Goal: Transaction & Acquisition: Purchase product/service

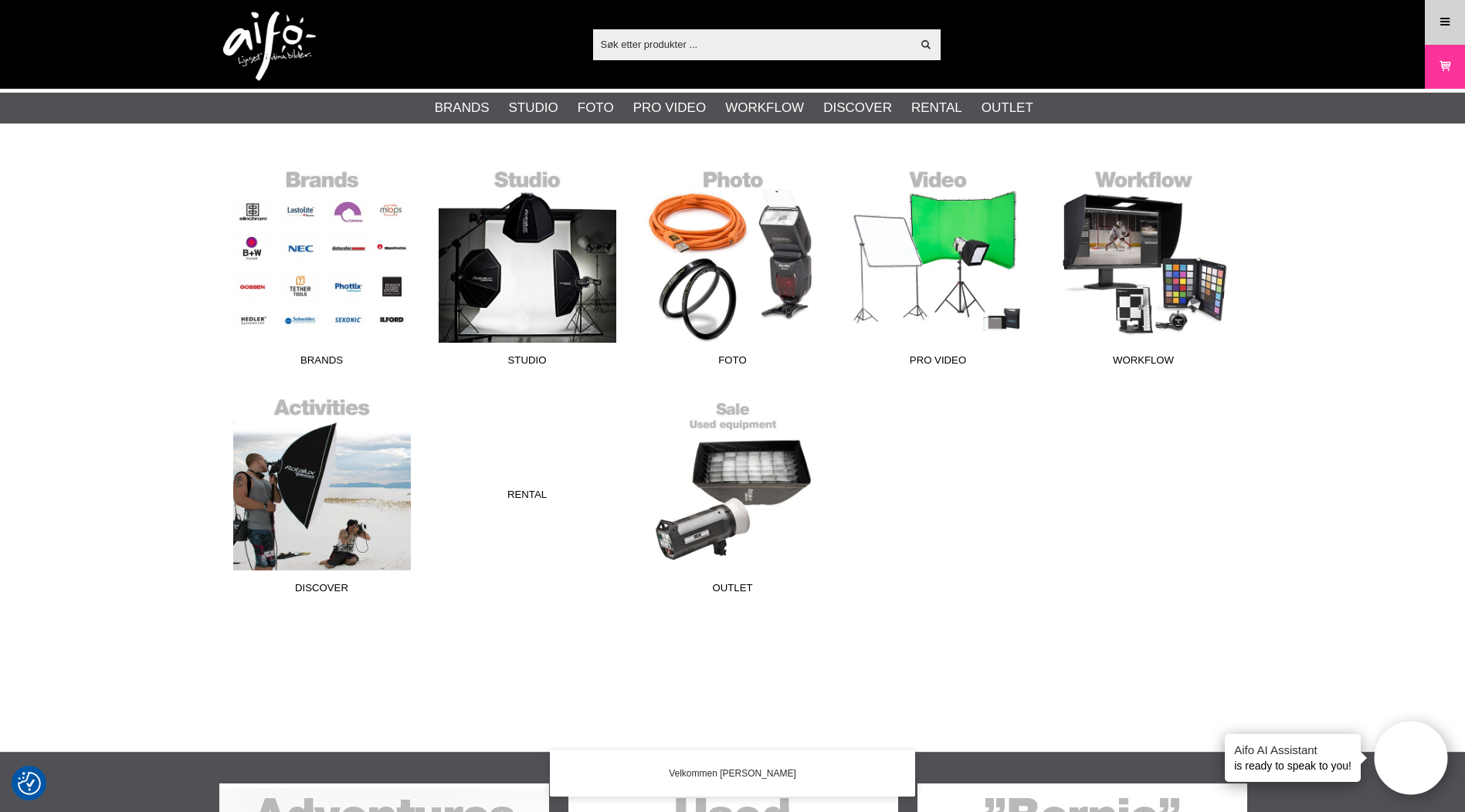
click at [1439, 26] on icon at bounding box center [1444, 22] width 14 height 17
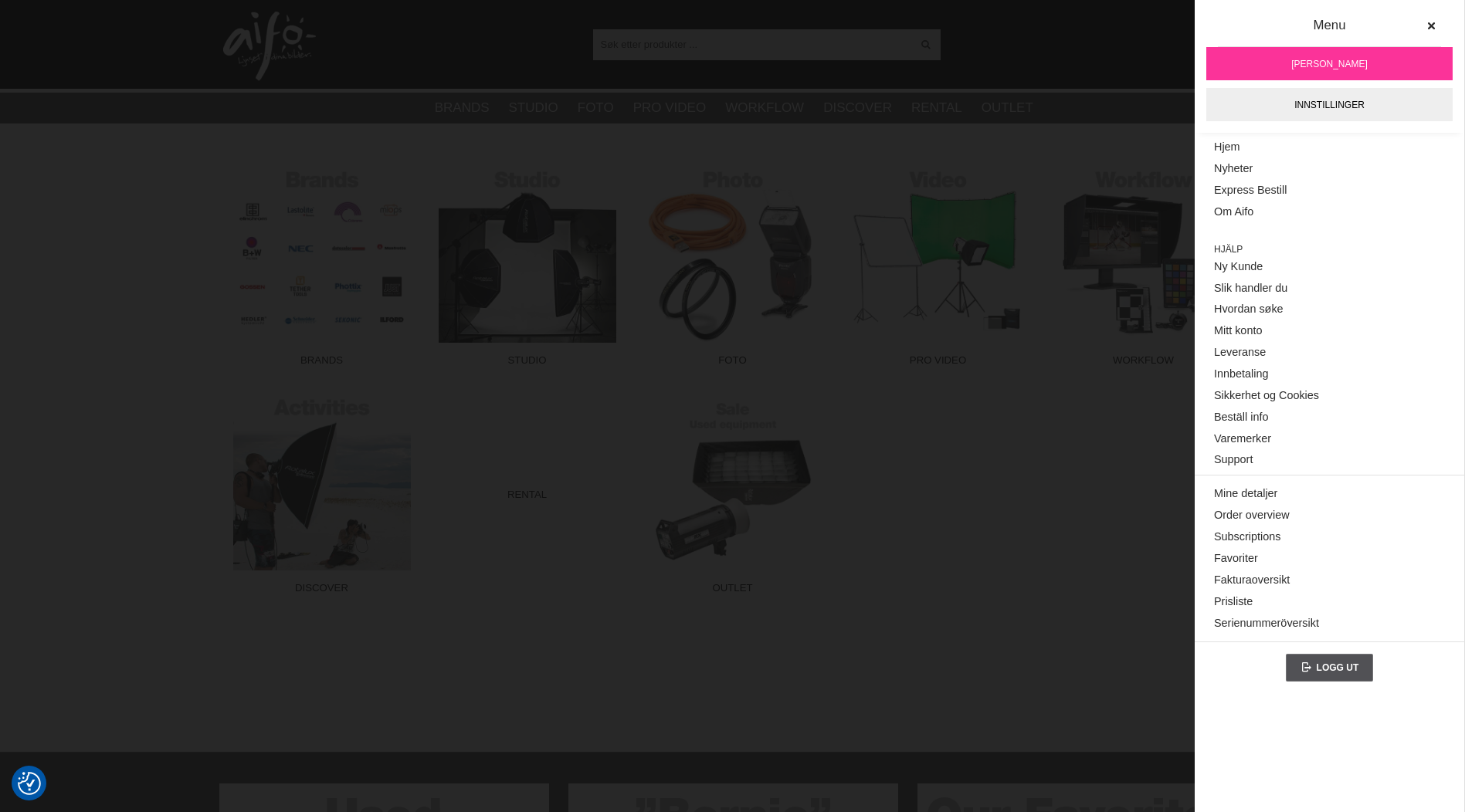
click at [1073, 37] on div "Vis alt Products Kategorier ut av products Ditt søk etter ga ingen treff. Prøv …" at bounding box center [732, 44] width 1050 height 89
click at [1424, 30] on button at bounding box center [1431, 26] width 28 height 28
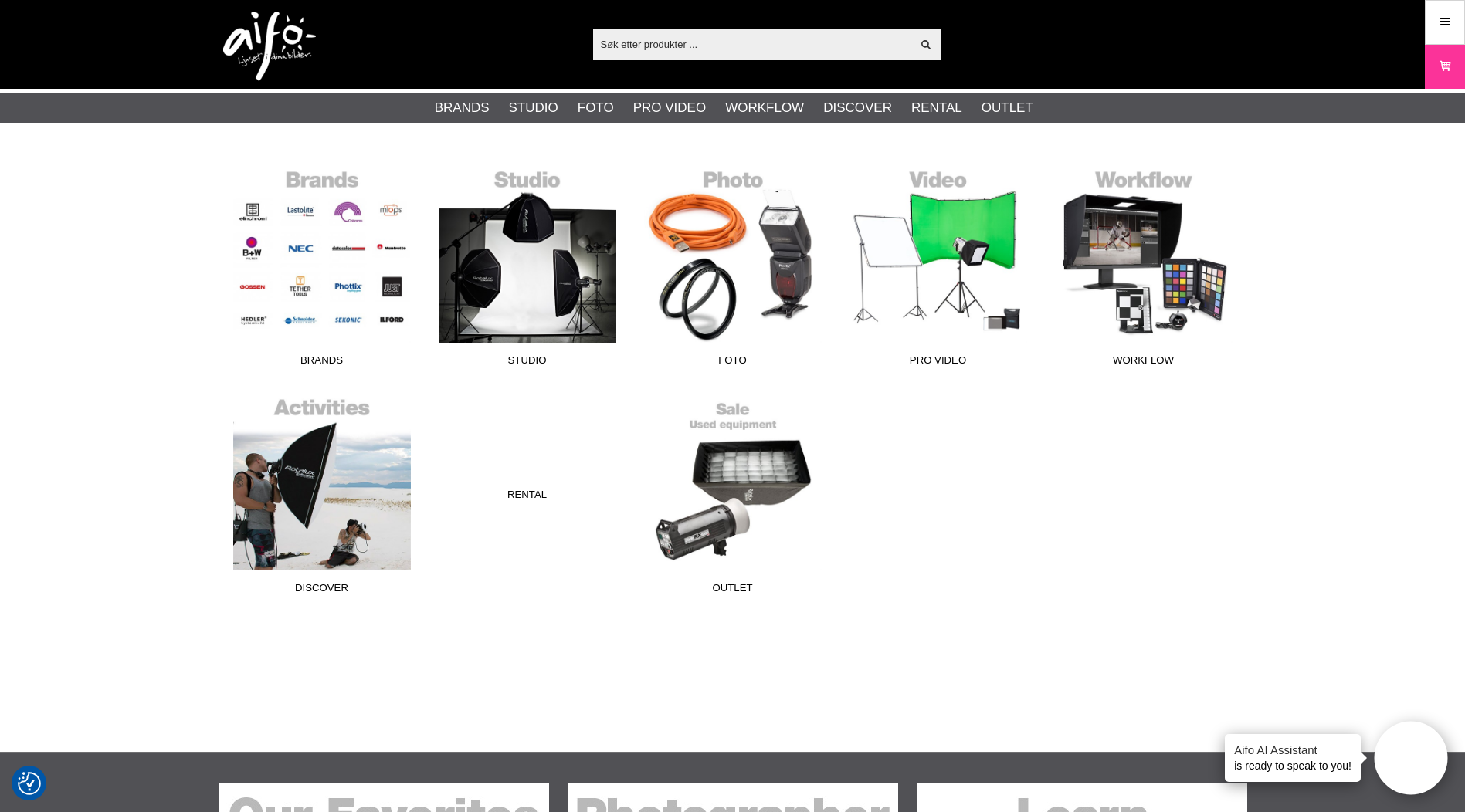
click at [796, 33] on input "text" at bounding box center [752, 44] width 319 height 23
paste input "CU5430ORG"
type input "CU5430ORG"
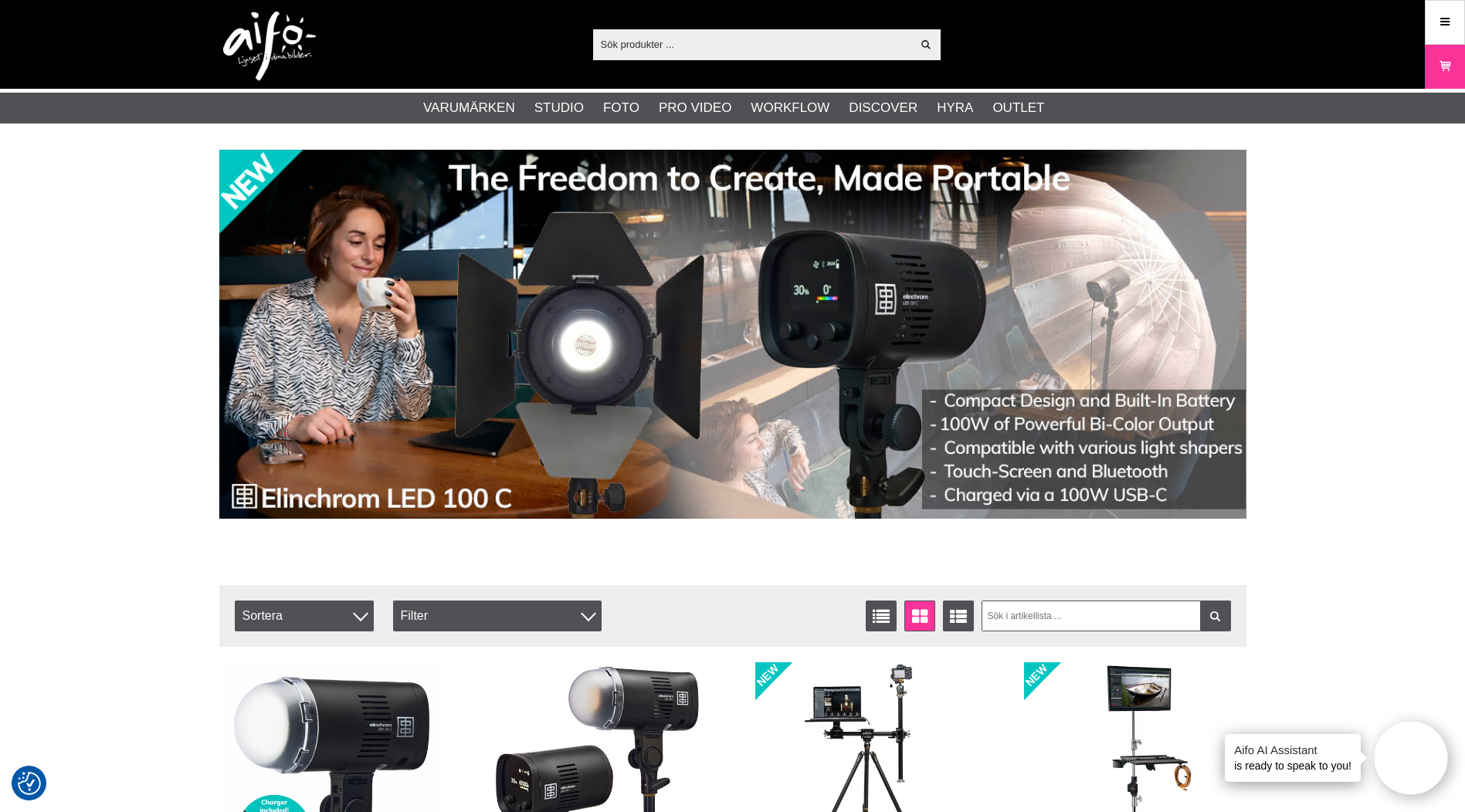
click at [665, 50] on input "text" at bounding box center [752, 44] width 319 height 23
click at [1440, 18] on icon at bounding box center [1444, 22] width 14 height 17
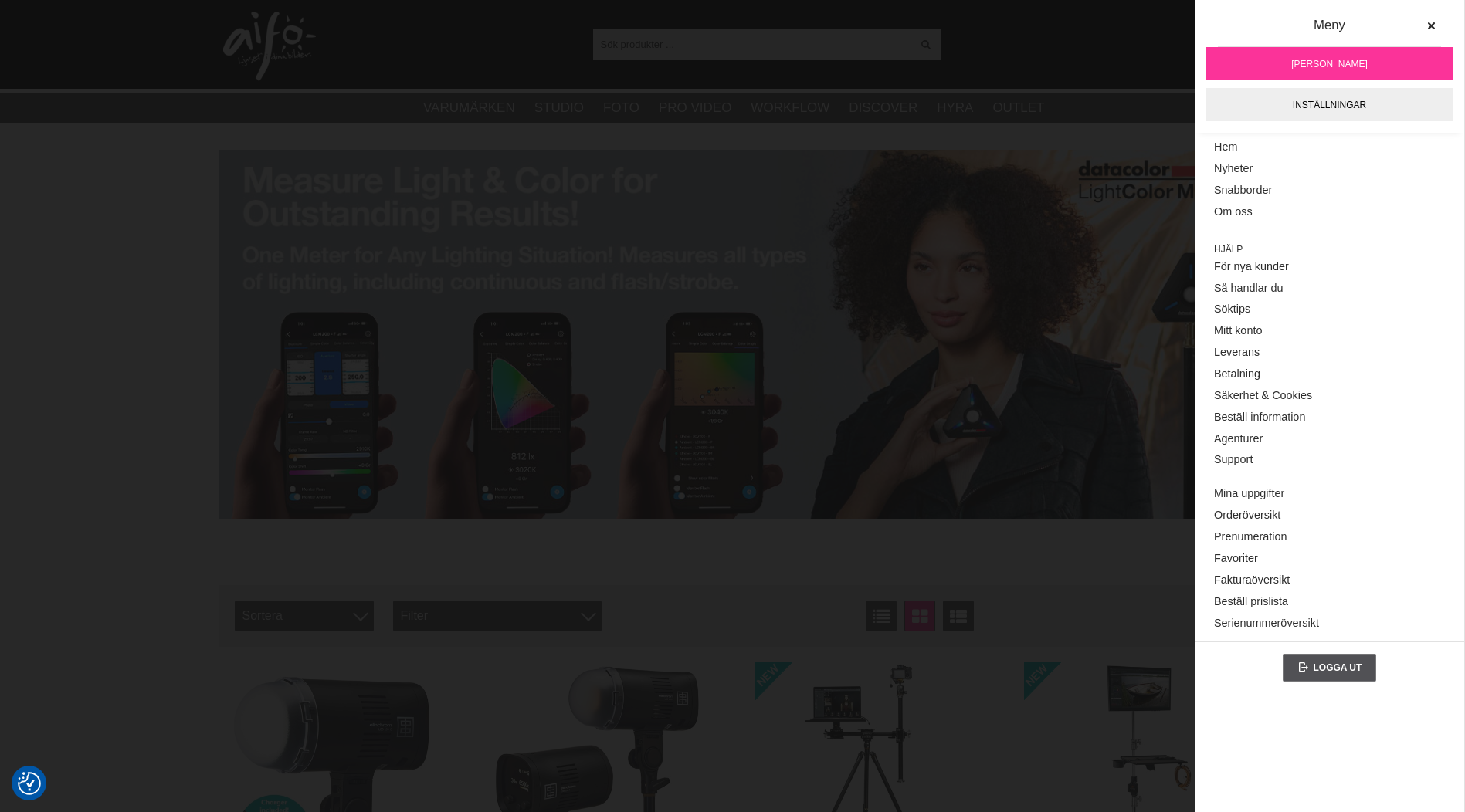
click at [987, 44] on div "Visa alla Artiklar Kategorier av artiklar Din sökning på gav inga träffar. Var …" at bounding box center [732, 44] width 1050 height 89
click at [823, 42] on input "text" at bounding box center [752, 44] width 319 height 23
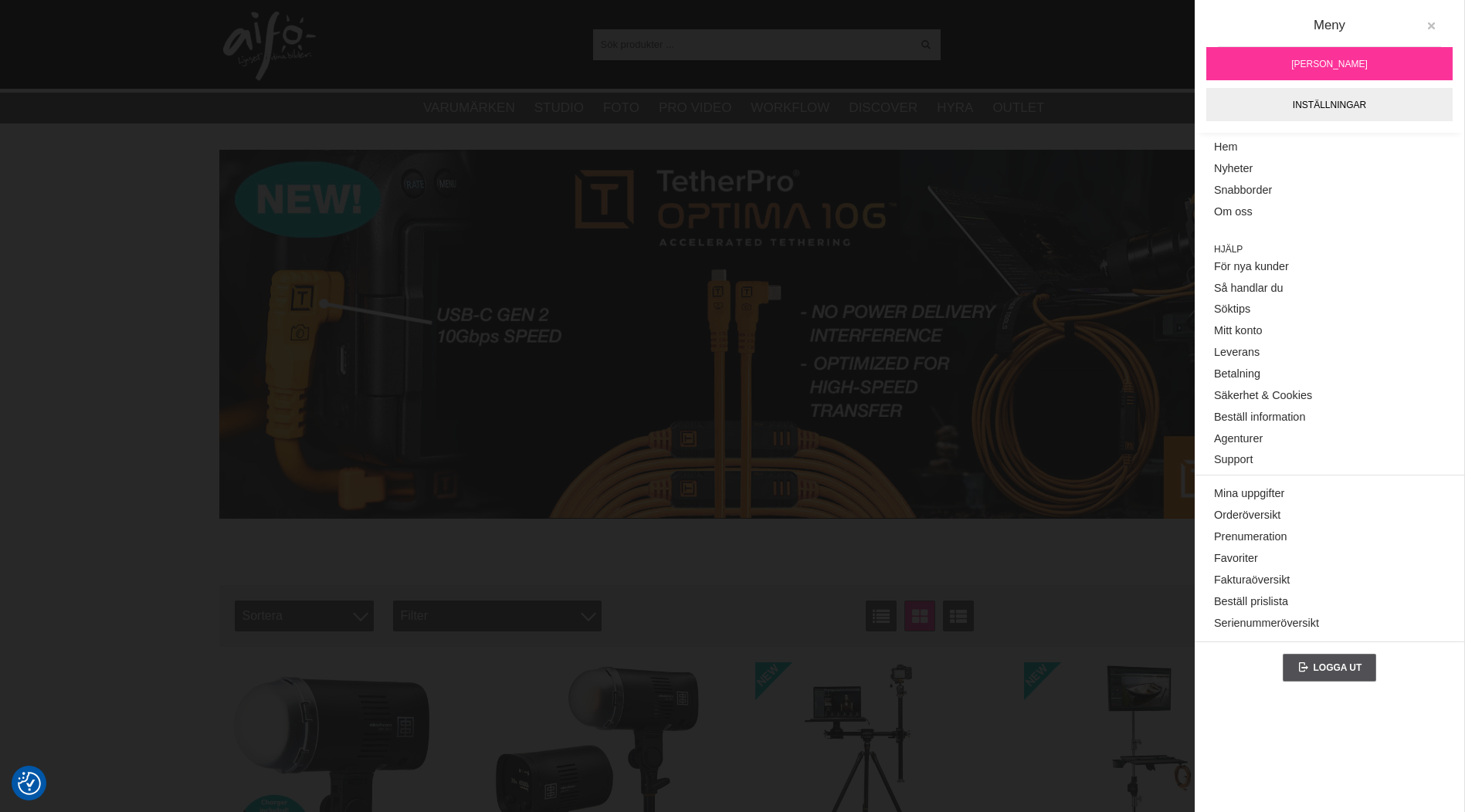
click at [1431, 25] on icon at bounding box center [1431, 26] width 11 height 11
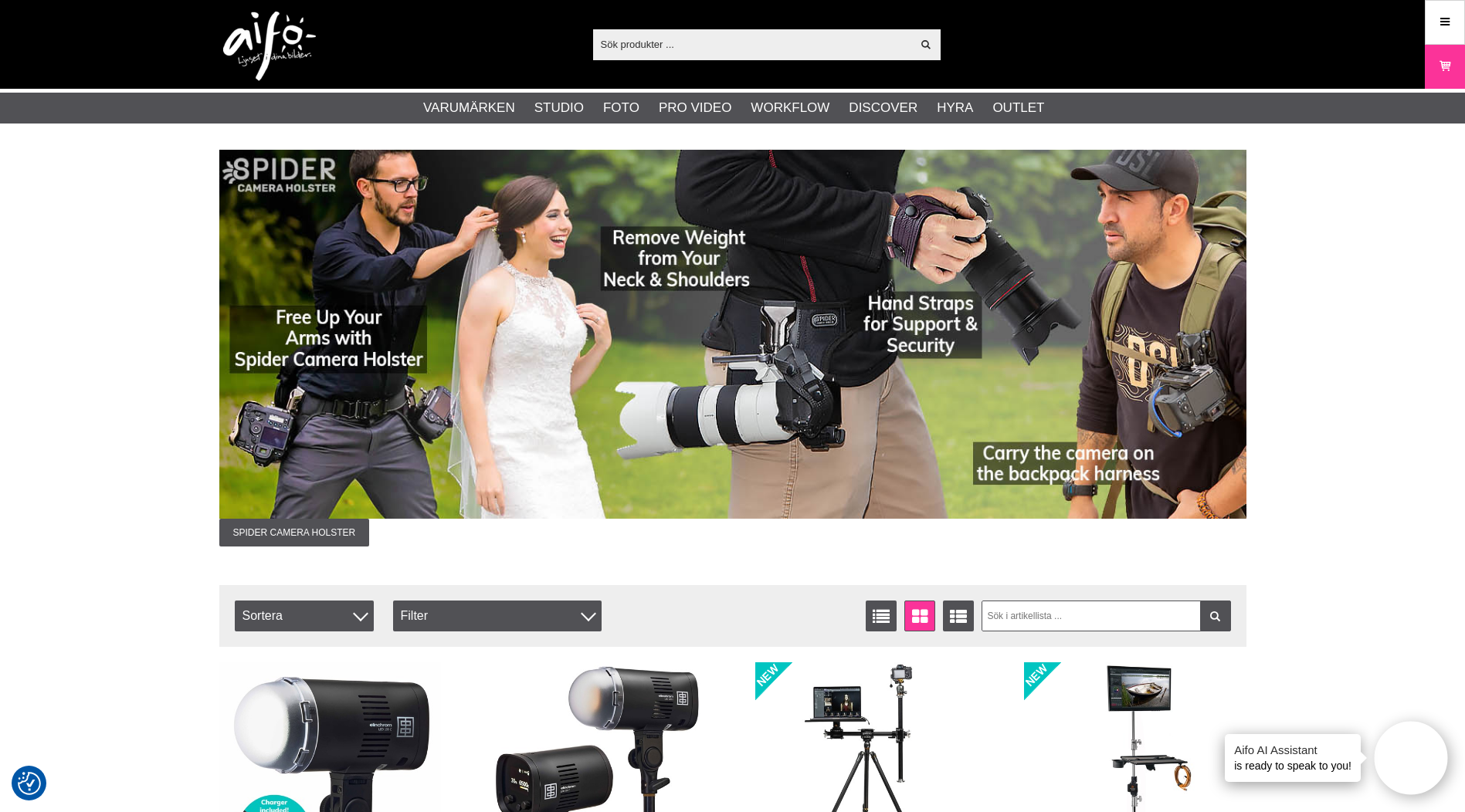
click at [748, 31] on div "Visa alla" at bounding box center [766, 45] width 347 height 31
click at [748, 53] on input "text" at bounding box center [752, 44] width 319 height 23
paste input "CU5430ORG"
type input "CU5430ORG"
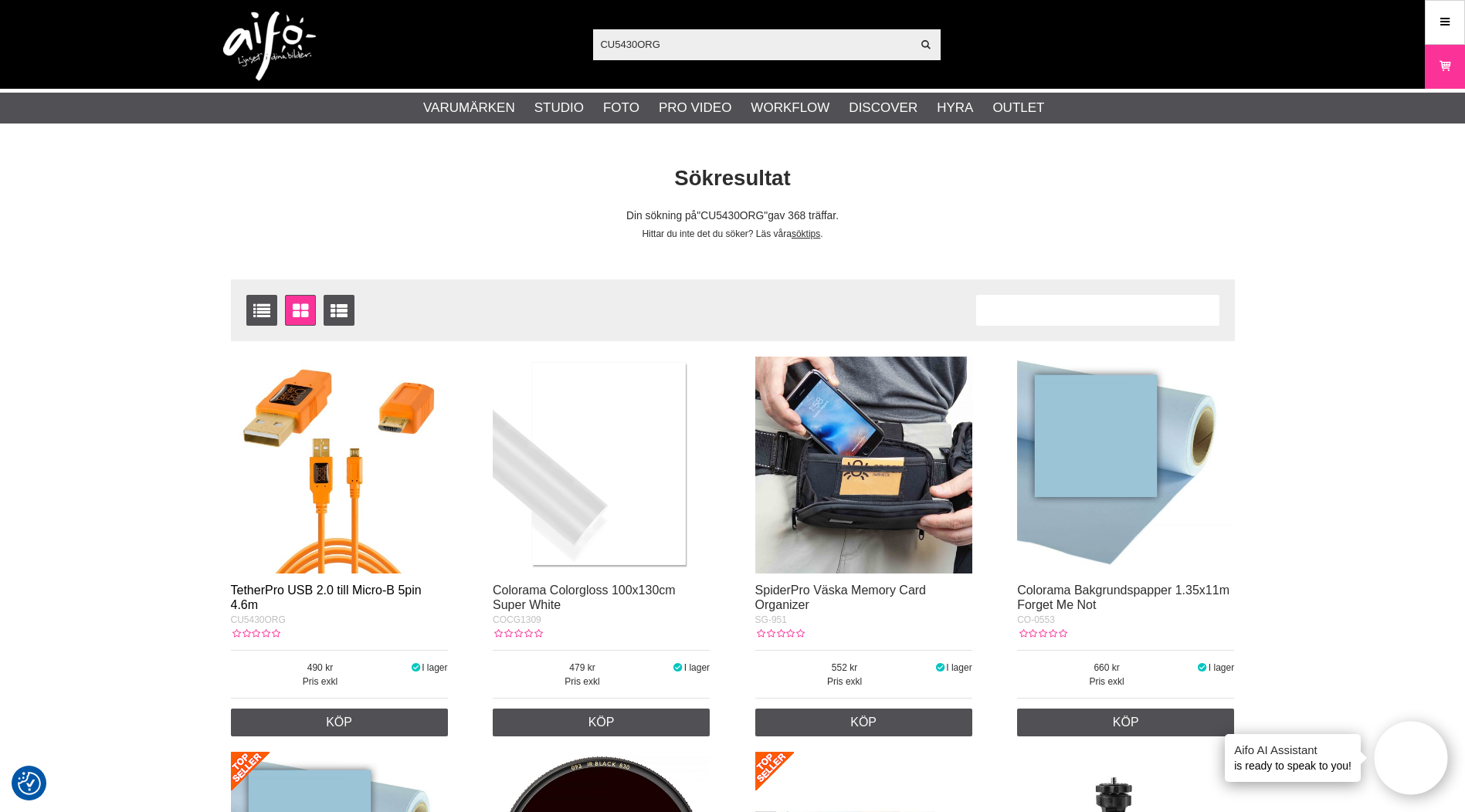
click at [274, 592] on link "TetherPro USB 2.0 till Micro-B 5pin 4.6m" at bounding box center [326, 597] width 191 height 28
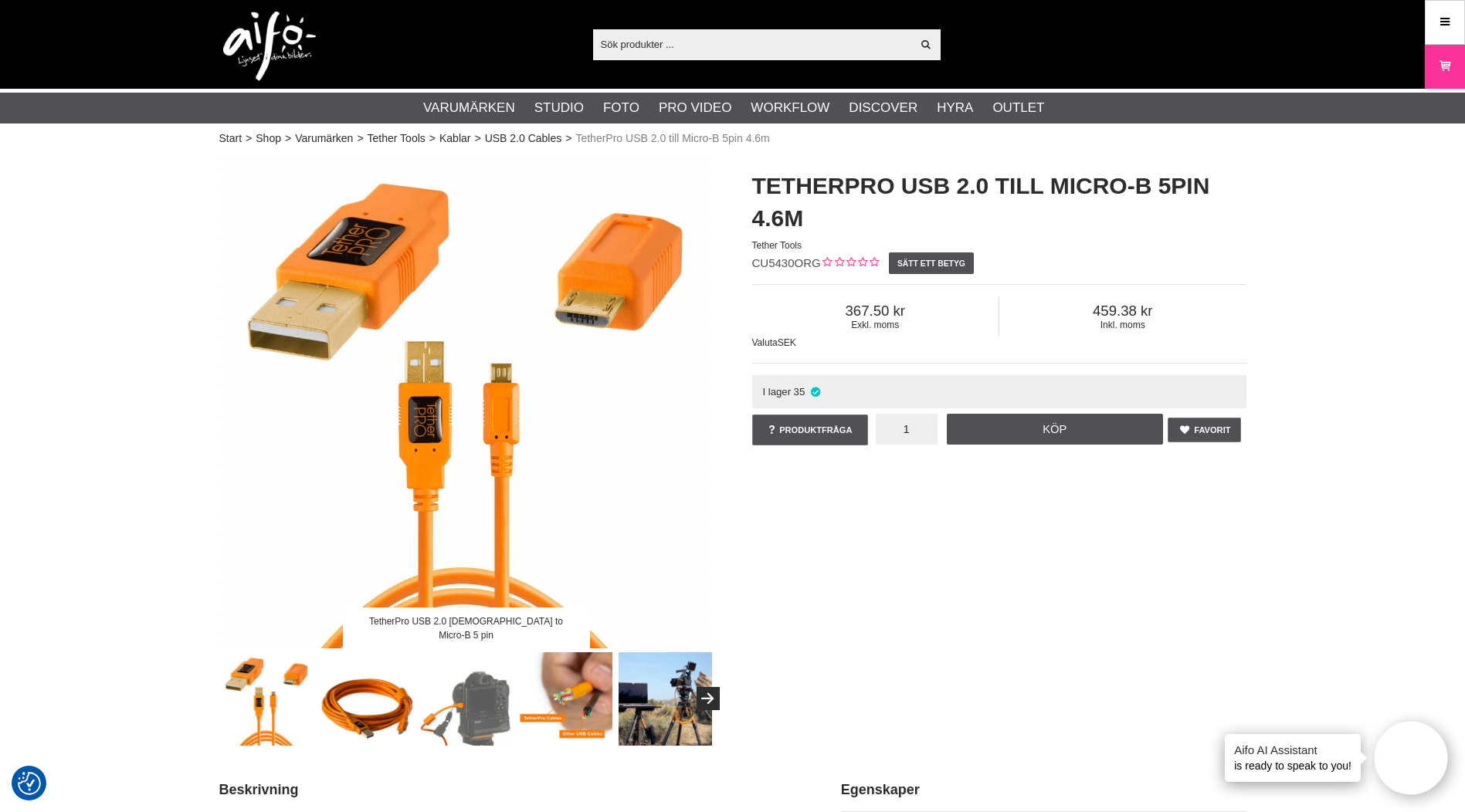
click at [909, 434] on input "1" at bounding box center [906, 429] width 62 height 31
type input "10"
click at [1108, 428] on link "Köp" at bounding box center [1054, 429] width 216 height 31
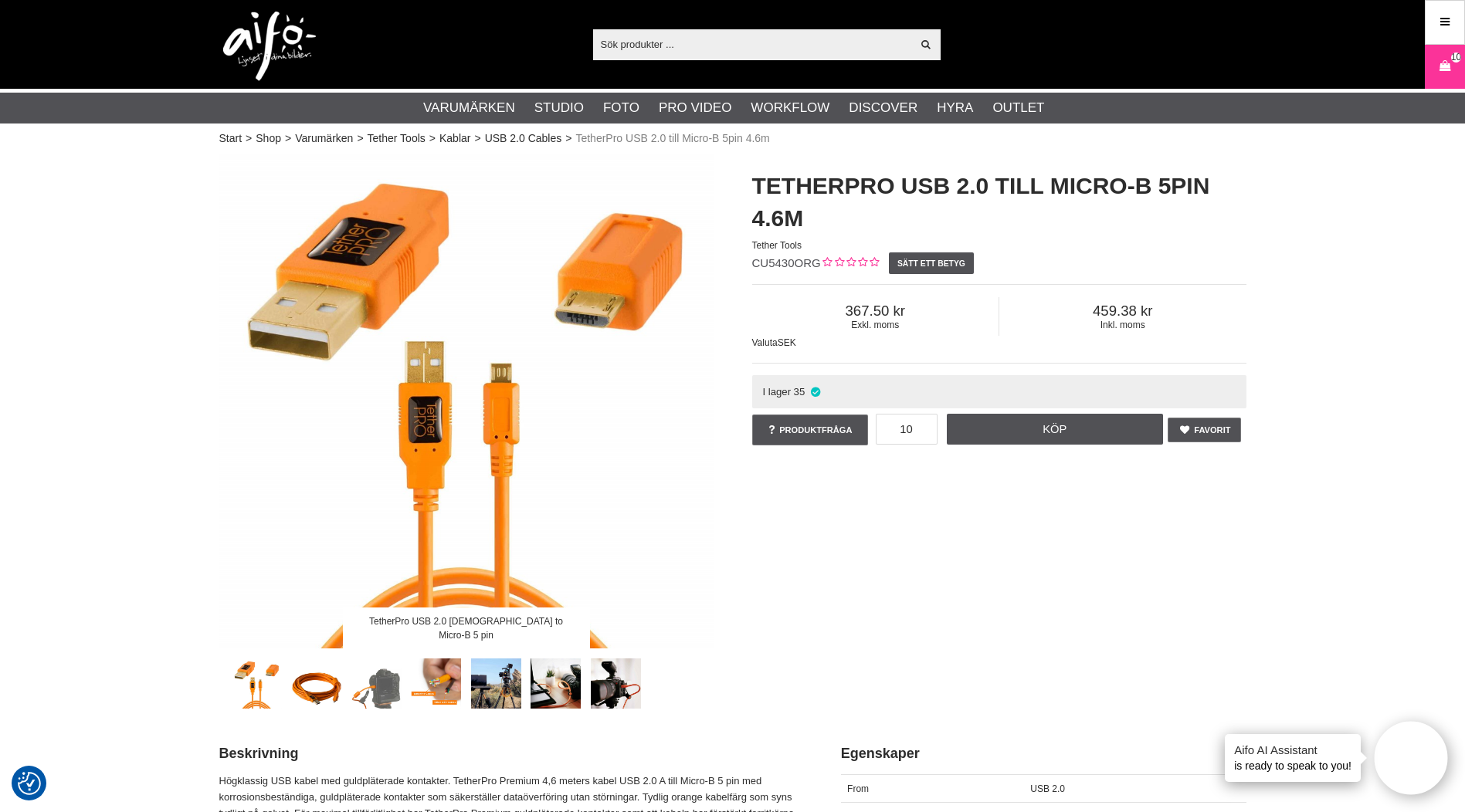
click at [683, 51] on input "text" at bounding box center [752, 44] width 319 height 23
paste input "TG020"
type input "TG020"
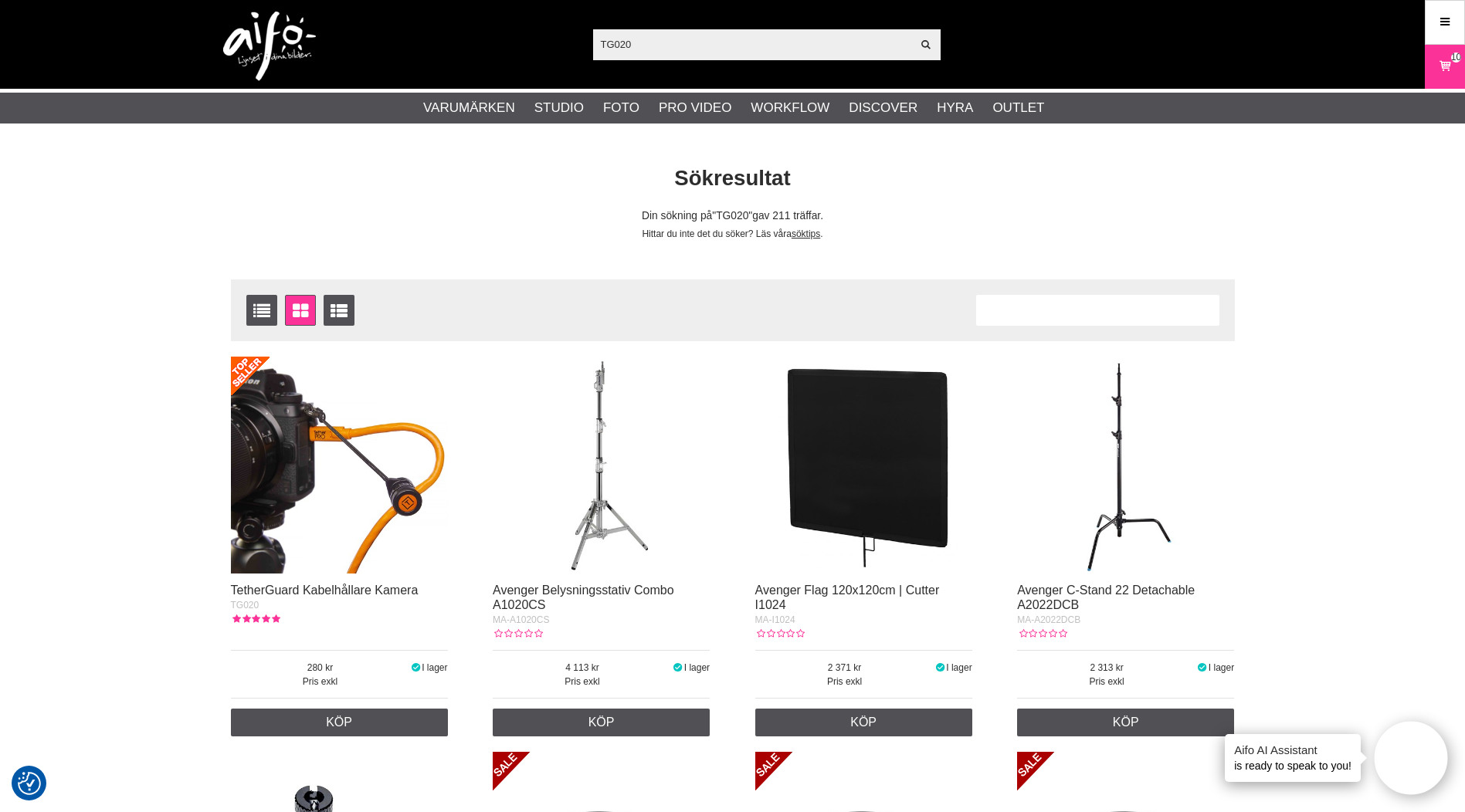
click at [309, 477] on img at bounding box center [339, 465] width 217 height 217
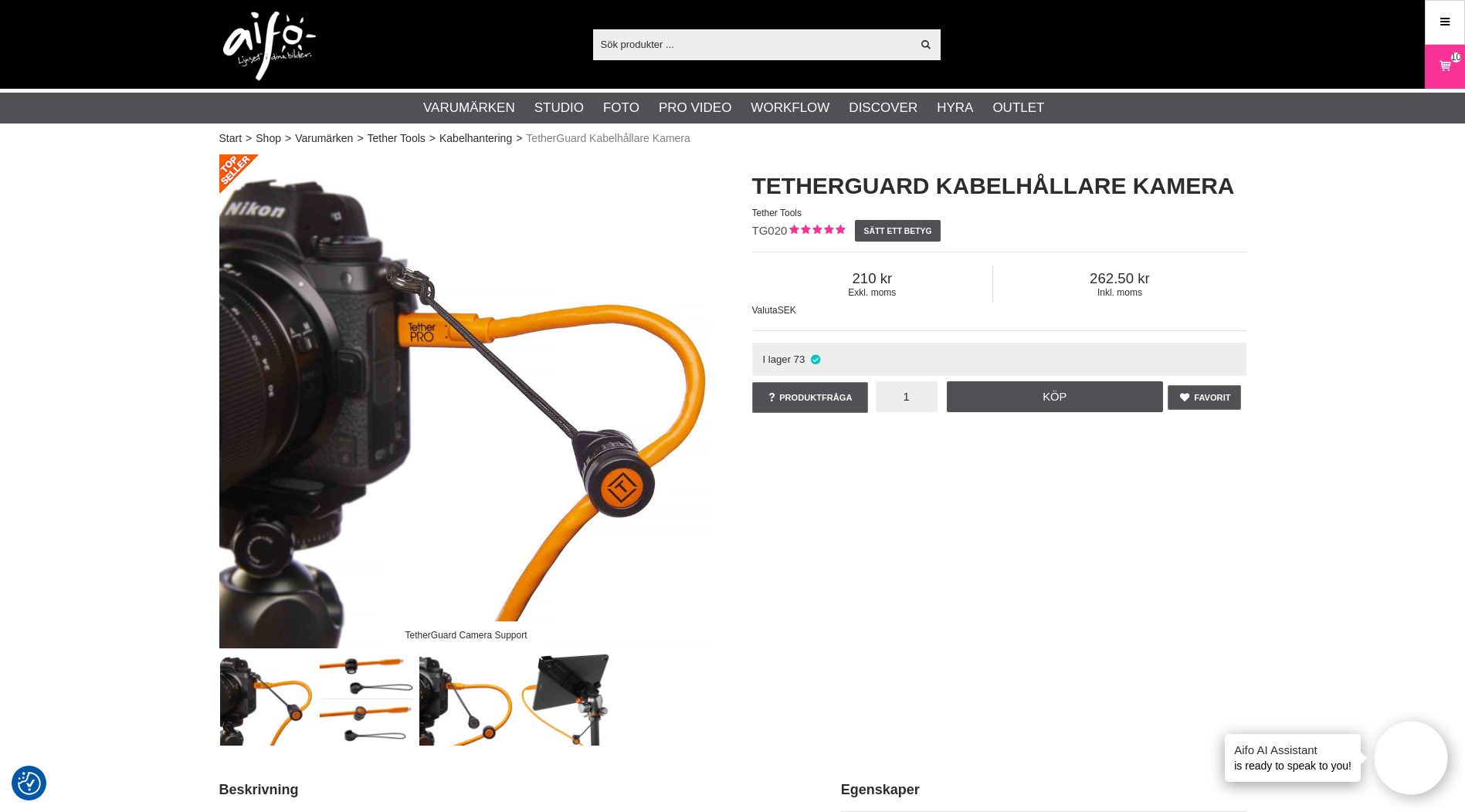
click at [931, 395] on input "1" at bounding box center [906, 397] width 62 height 31
type input "10"
click at [1040, 401] on link "Köp" at bounding box center [1054, 397] width 216 height 31
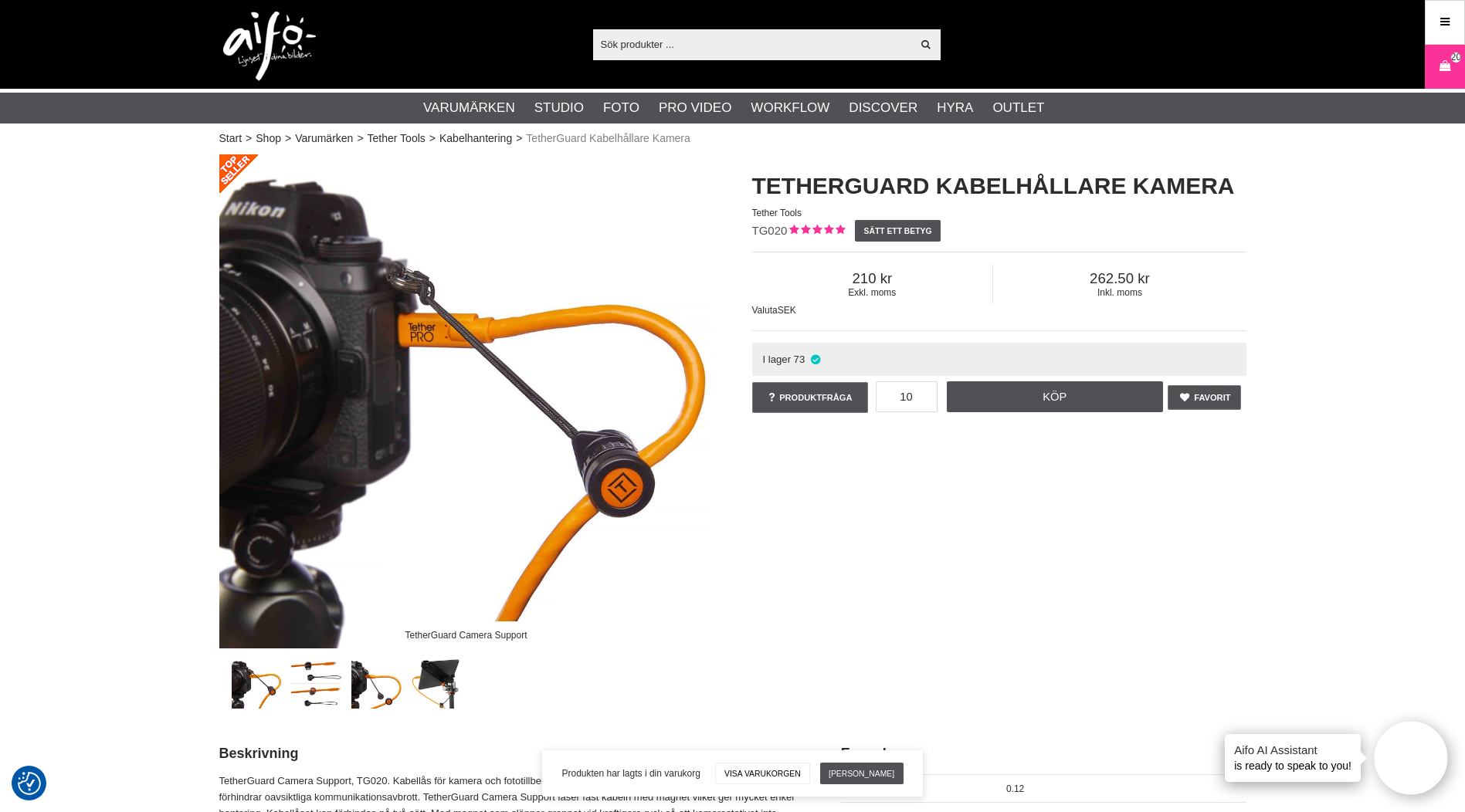
click at [685, 46] on input "text" at bounding box center [752, 44] width 319 height 23
paste input "TB-MC-005"
type input "TB-MC-005"
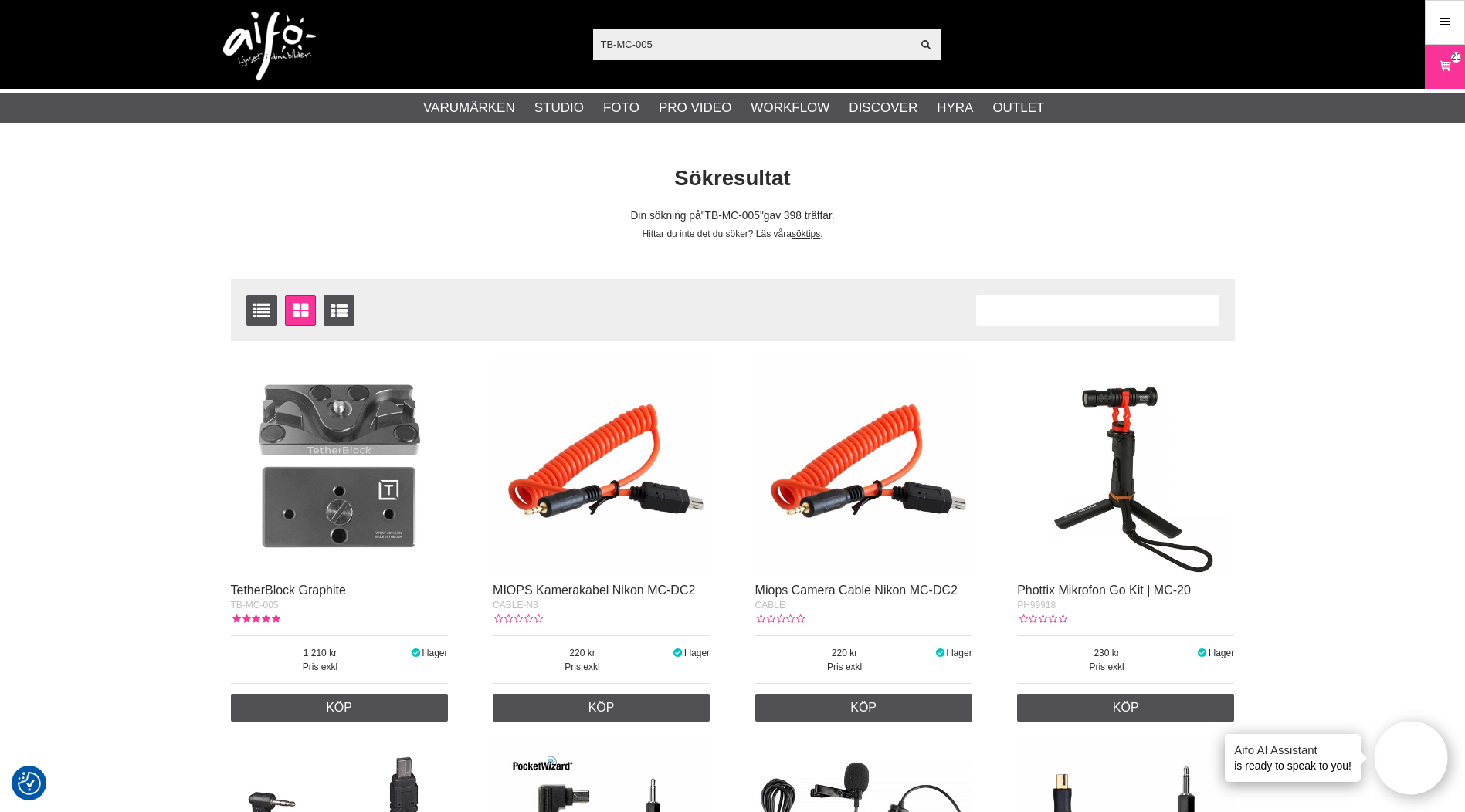
click at [284, 517] on img at bounding box center [339, 465] width 217 height 217
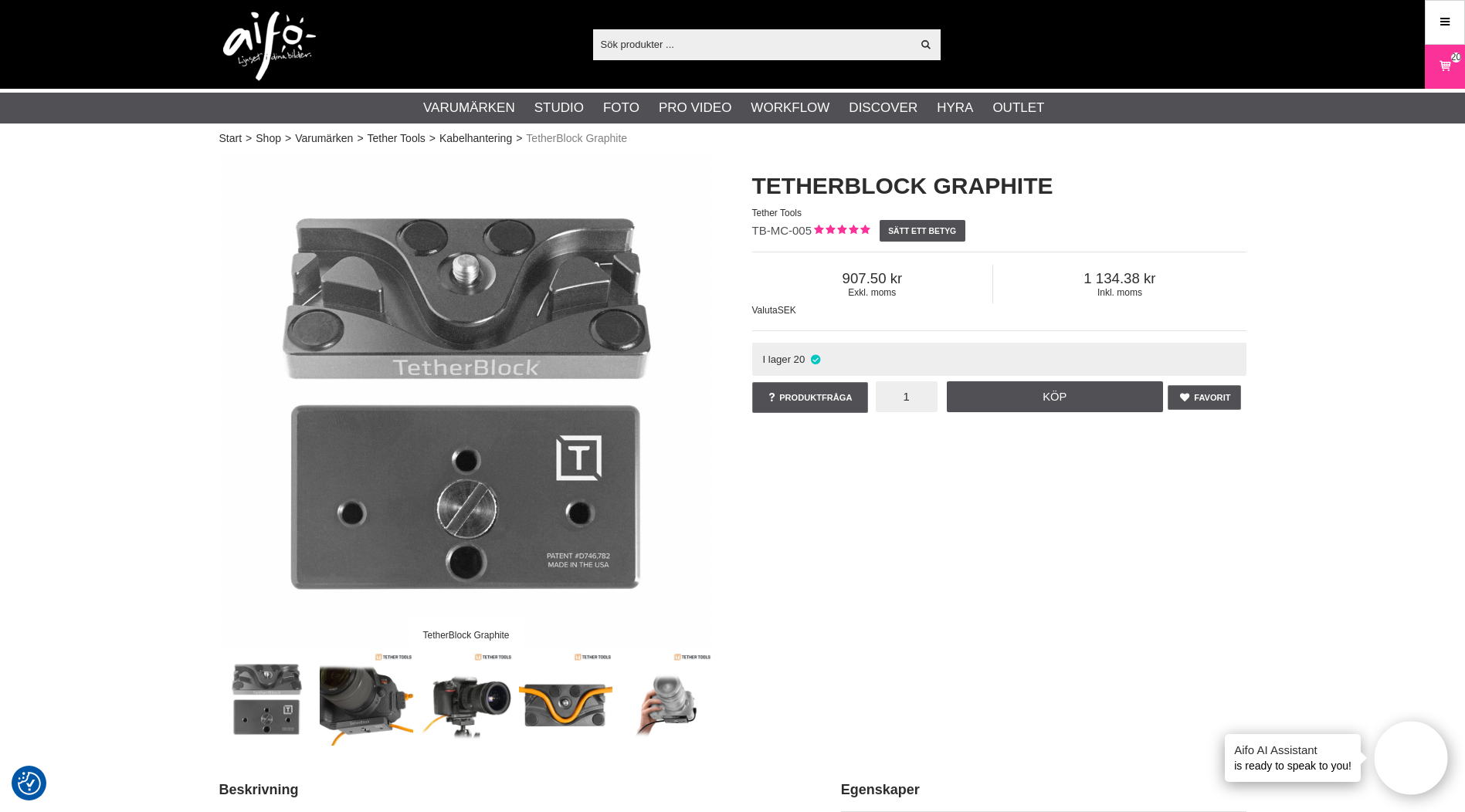
click at [919, 391] on input "1" at bounding box center [906, 397] width 62 height 31
type input "3"
click at [1054, 400] on link "Köp" at bounding box center [1054, 397] width 216 height 31
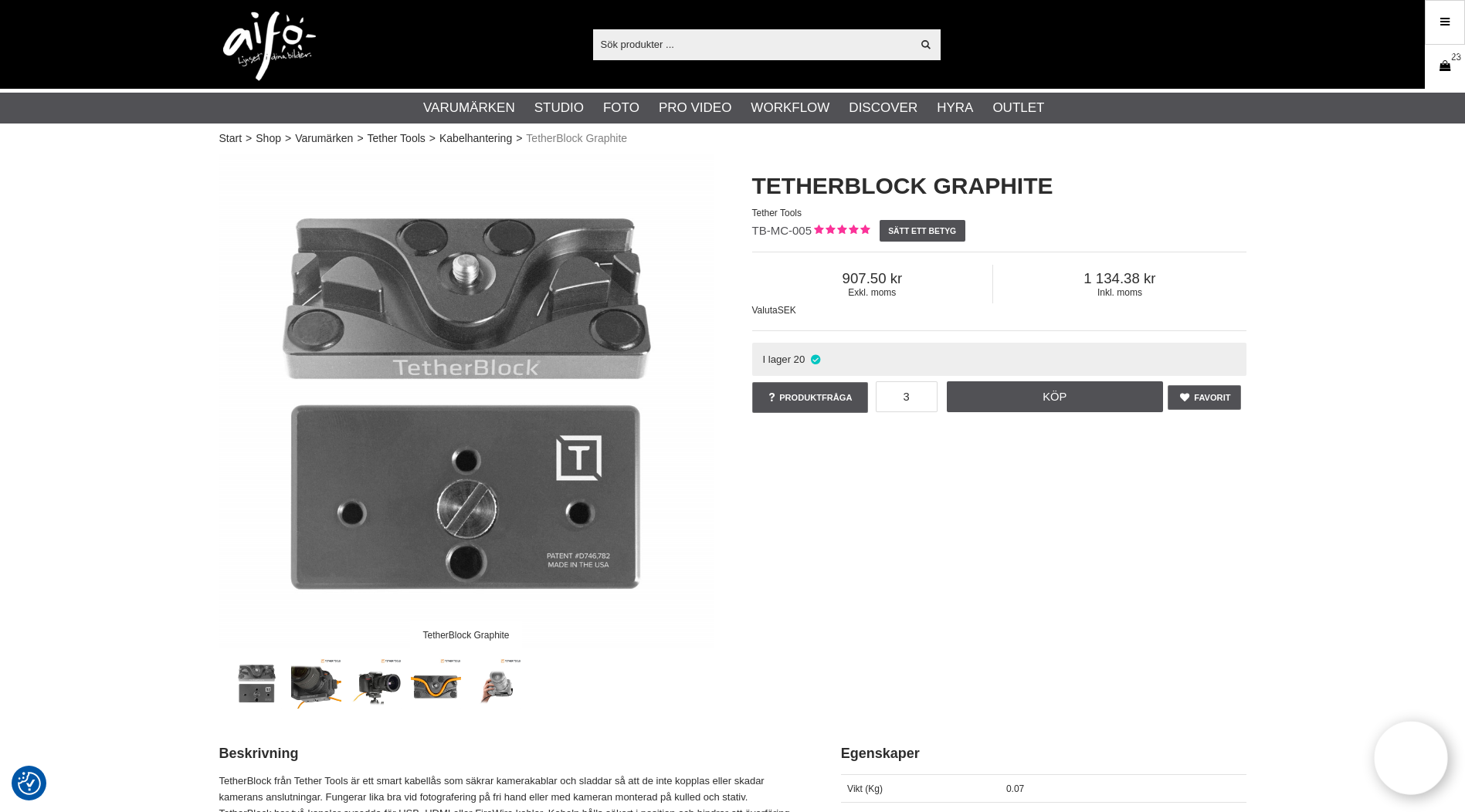
click at [1451, 71] on icon at bounding box center [1444, 66] width 15 height 17
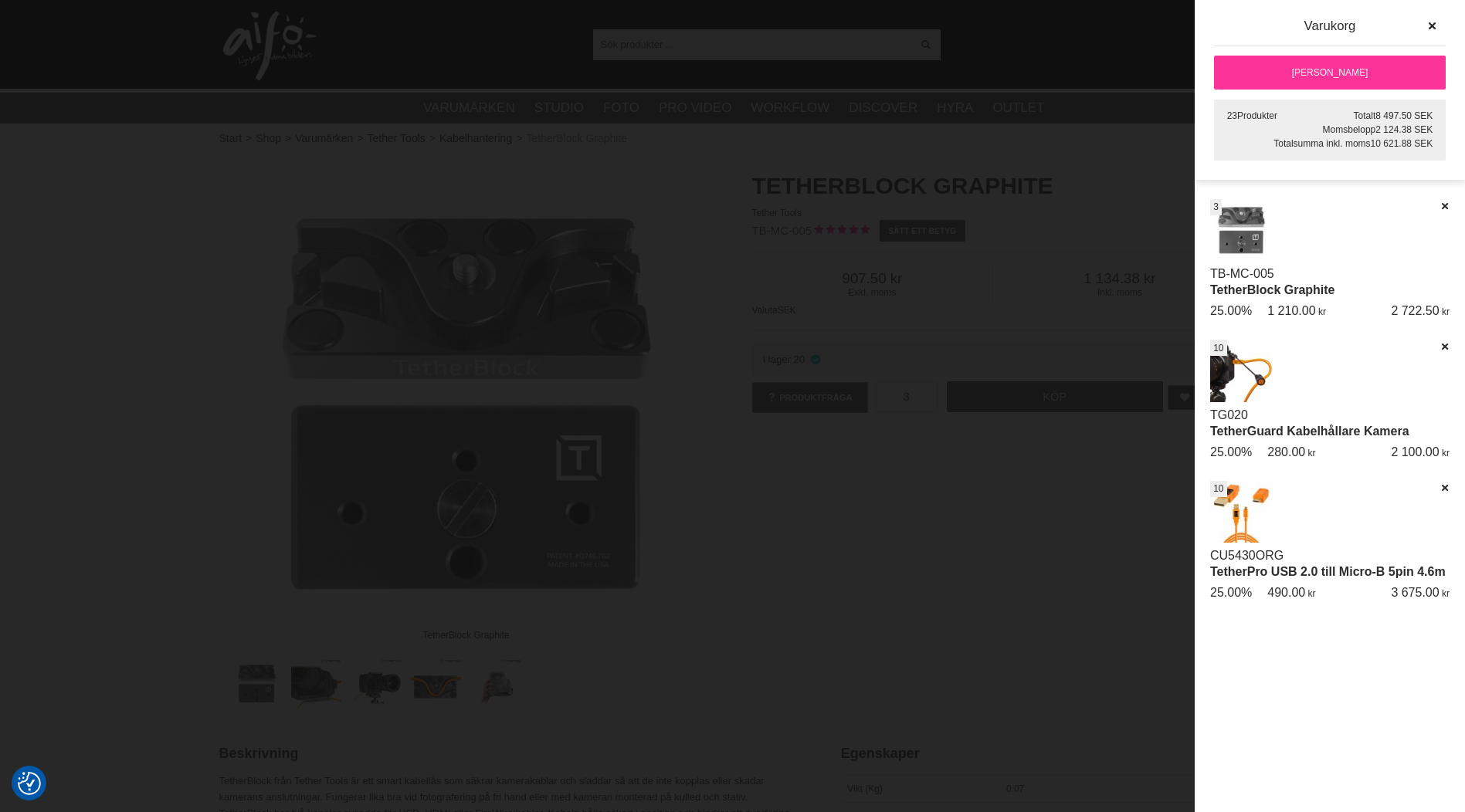
click at [1255, 86] on link "[PERSON_NAME]" at bounding box center [1330, 73] width 232 height 34
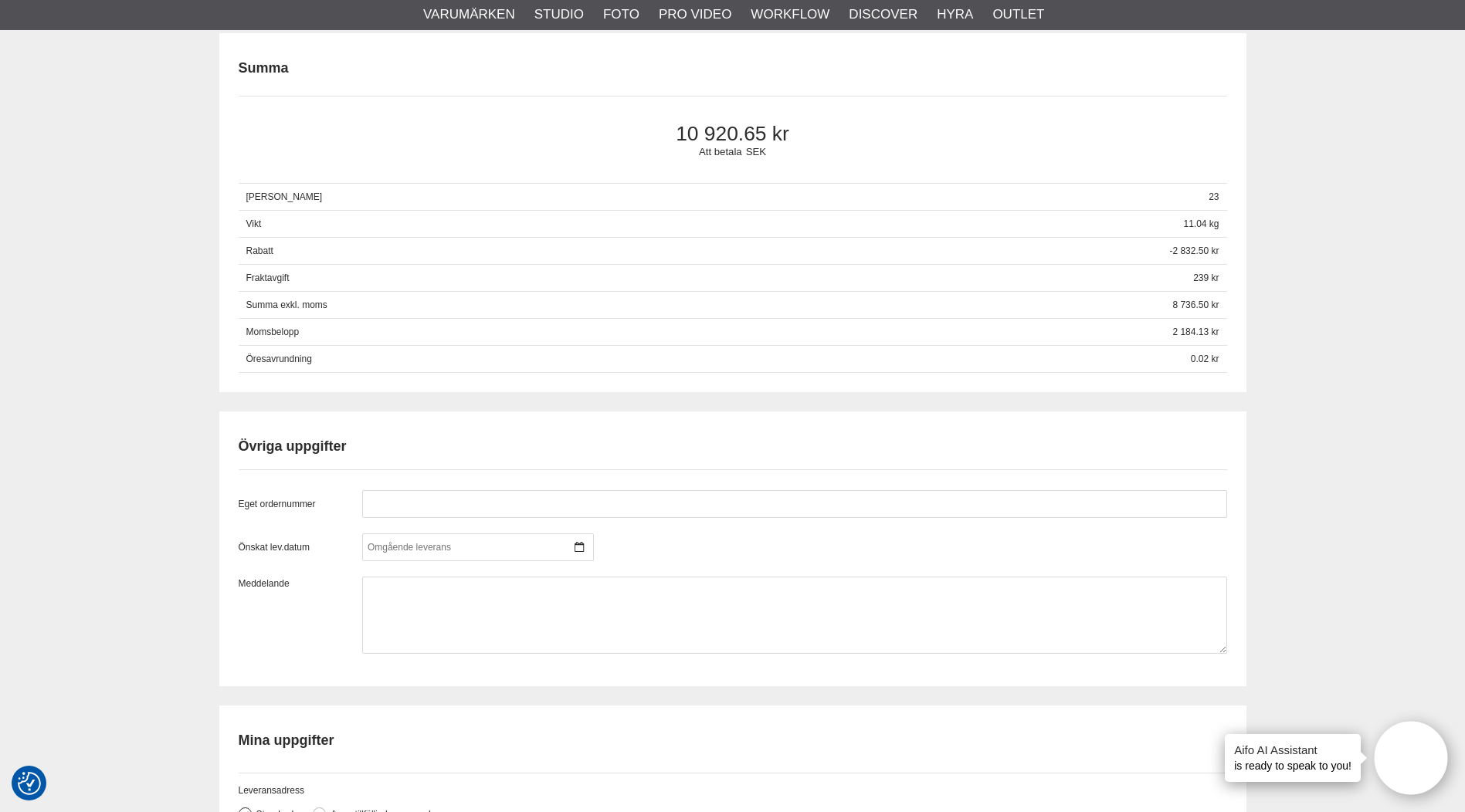
scroll to position [1004, 0]
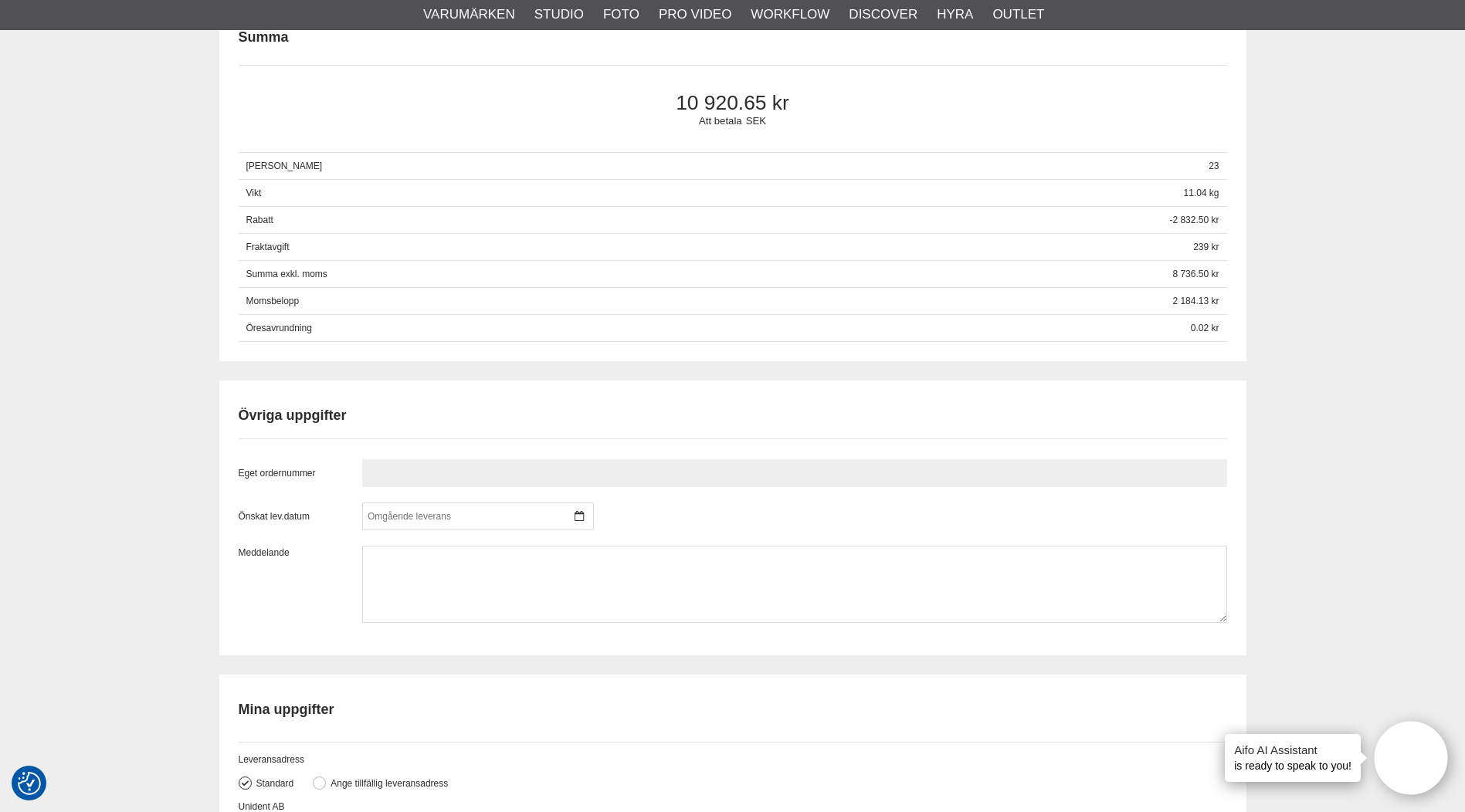
click at [510, 473] on input "text" at bounding box center [794, 473] width 865 height 28
paste input "124290"
type input "124290"
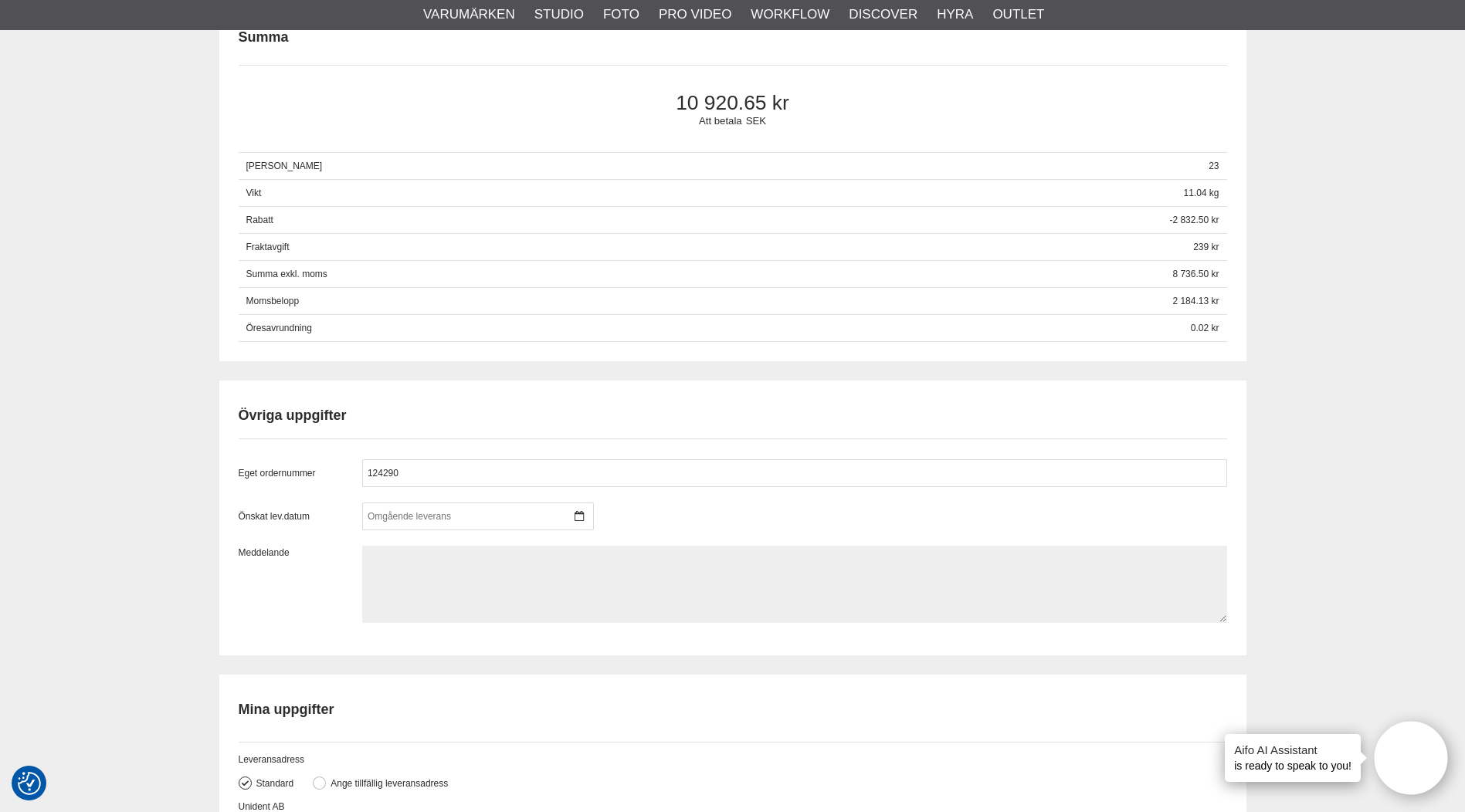
click at [476, 553] on textarea at bounding box center [794, 584] width 865 height 77
paste textarea "124290"
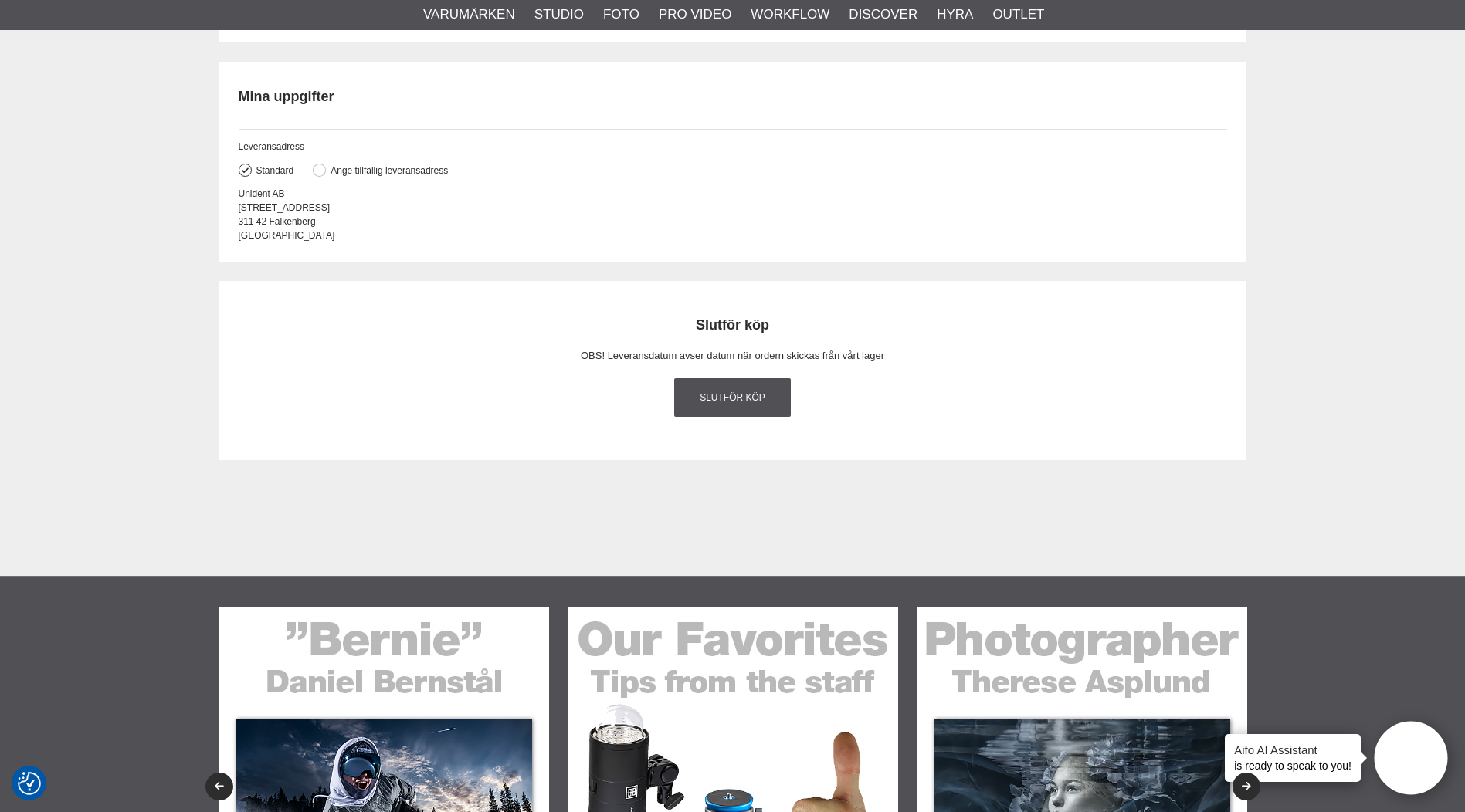
scroll to position [1621, 0]
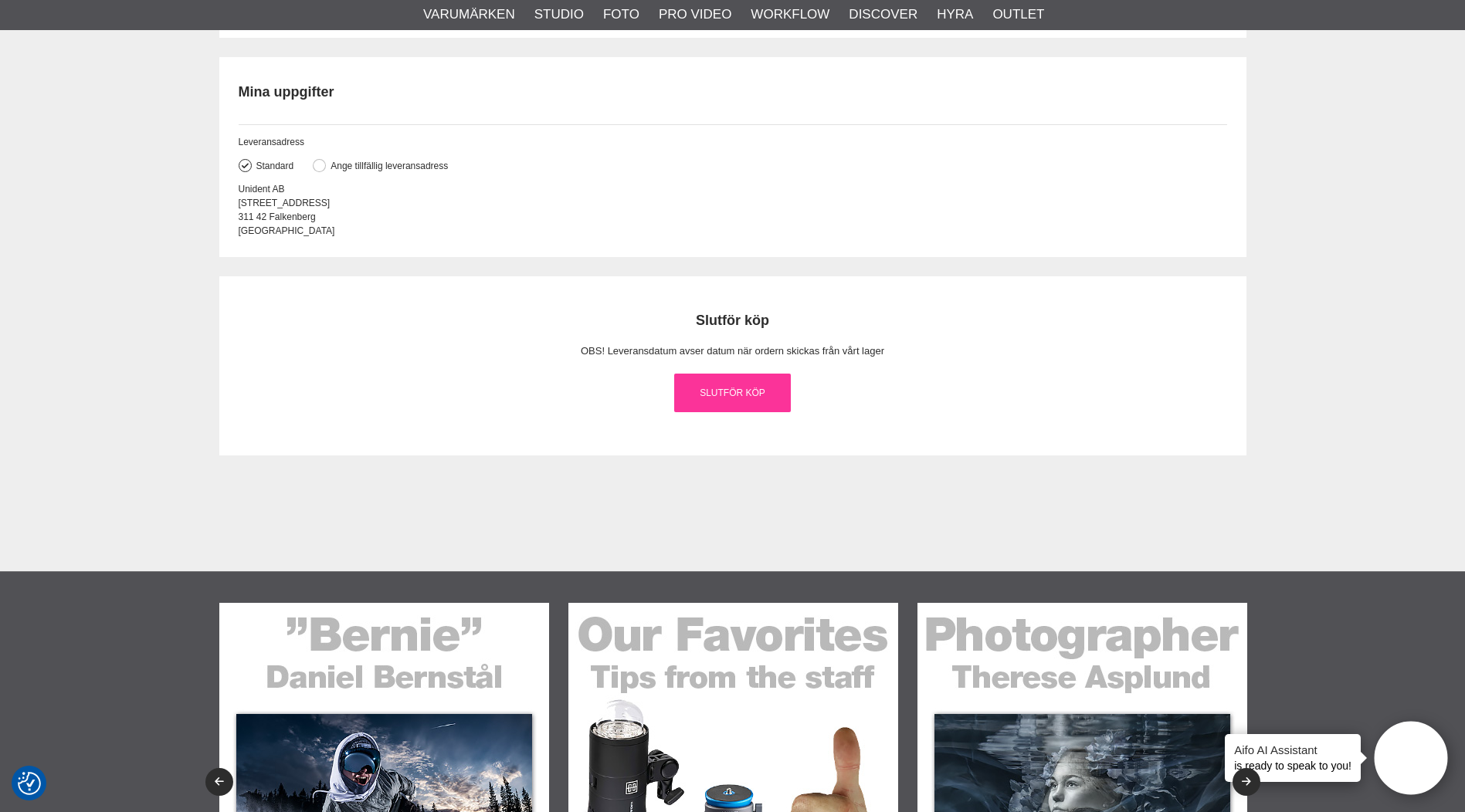
type textarea "124290"
click at [748, 402] on link "Slutför köp" at bounding box center [732, 393] width 117 height 38
